Goal: Navigation & Orientation: Find specific page/section

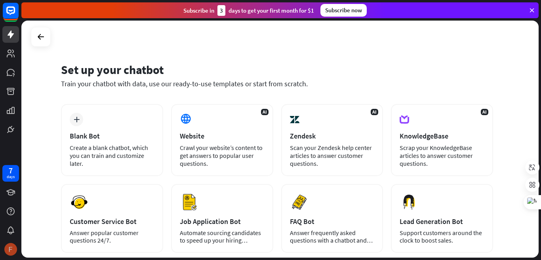
click at [13, 251] on img at bounding box center [10, 249] width 13 height 13
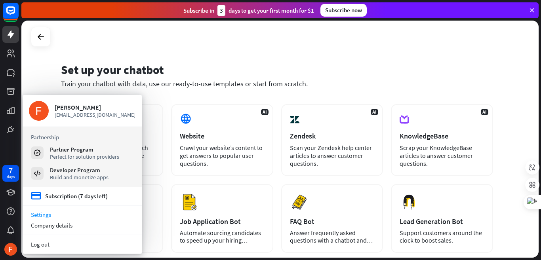
click at [45, 213] on link "Settings" at bounding box center [82, 215] width 119 height 11
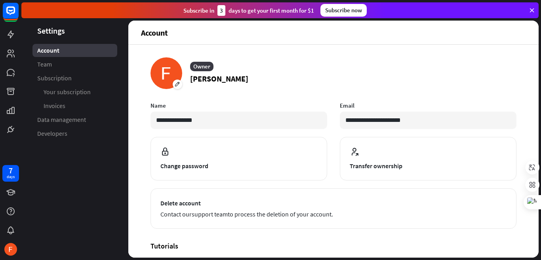
click at [103, 173] on aside "Settings Account Team Subscription Your subscription Invoices Data management D…" at bounding box center [74, 139] width 107 height 237
click at [8, 55] on icon at bounding box center [11, 54] width 8 height 8
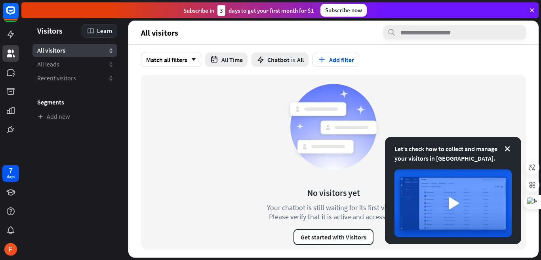
click at [99, 33] on span "Learn" at bounding box center [104, 31] width 15 height 8
click at [19, 71] on div at bounding box center [10, 69] width 21 height 138
click at [10, 32] on icon at bounding box center [11, 35] width 10 height 10
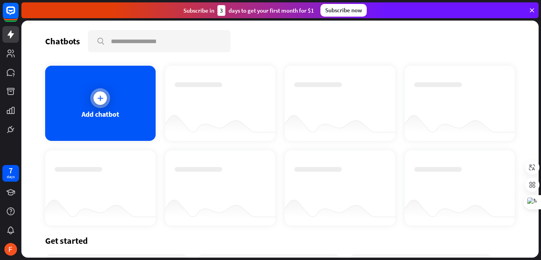
click at [103, 99] on icon at bounding box center [100, 98] width 8 height 8
